Goal: Share content: Share content

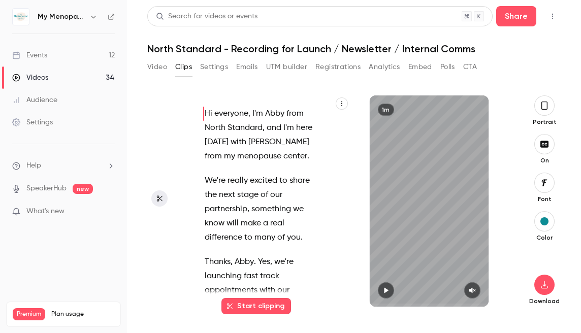
click at [93, 17] on icon "button" at bounding box center [93, 17] width 8 height 8
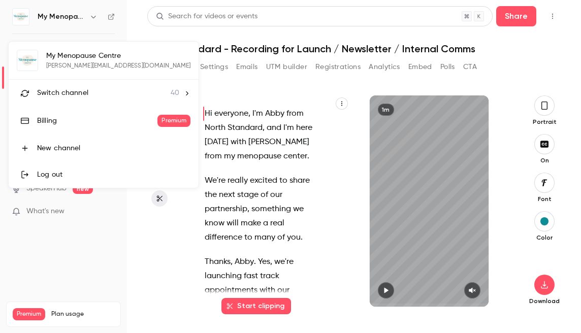
click at [65, 90] on span "Switch channel" at bounding box center [62, 93] width 51 height 11
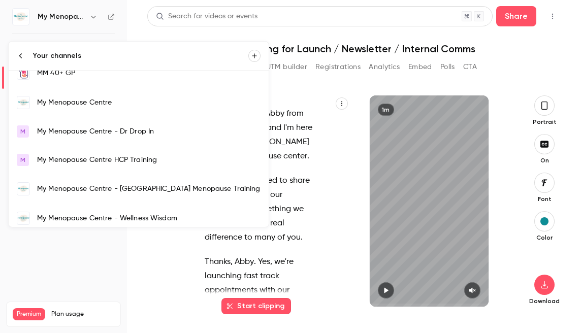
scroll to position [734, 0]
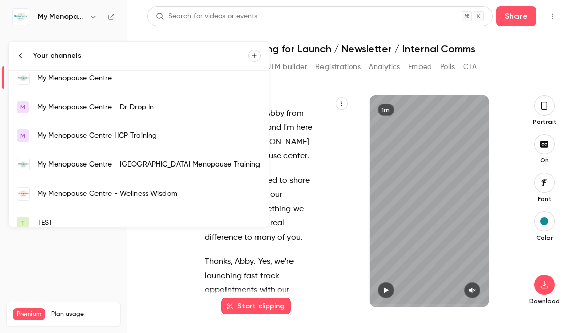
click at [73, 192] on div "My Menopause Centre - Wellness Wisdom" at bounding box center [149, 194] width 224 height 10
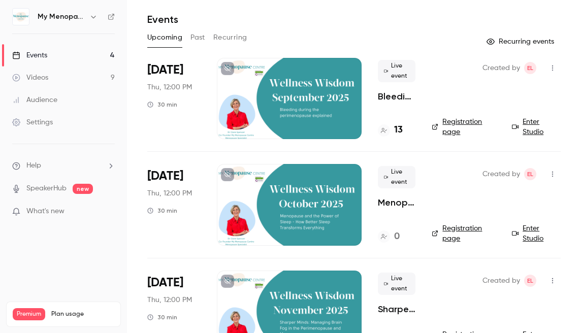
scroll to position [26, 0]
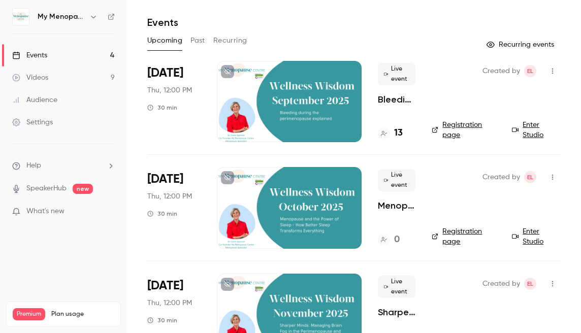
click at [553, 71] on icon "button" at bounding box center [553, 71] width 8 height 7
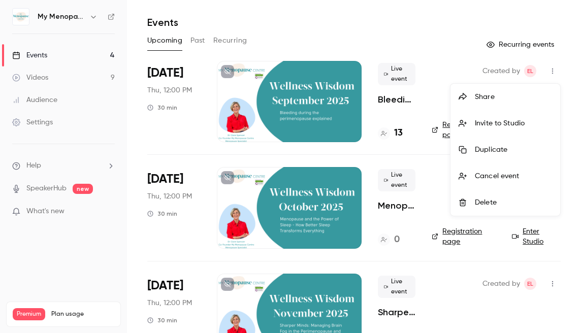
click at [487, 96] on div "Share" at bounding box center [513, 97] width 77 height 10
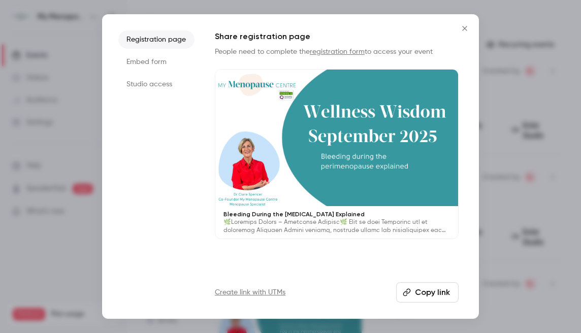
click at [167, 38] on li "Registration page" at bounding box center [156, 39] width 76 height 18
click at [424, 290] on button "Copy link" at bounding box center [427, 293] width 63 height 20
click at [465, 28] on icon "Close" at bounding box center [464, 28] width 5 height 5
click at [465, 28] on div "Events" at bounding box center [354, 22] width 414 height 12
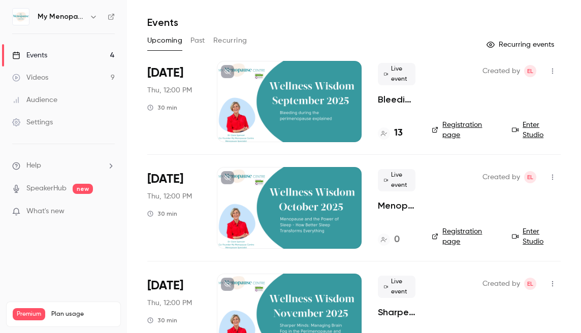
scroll to position [96, 0]
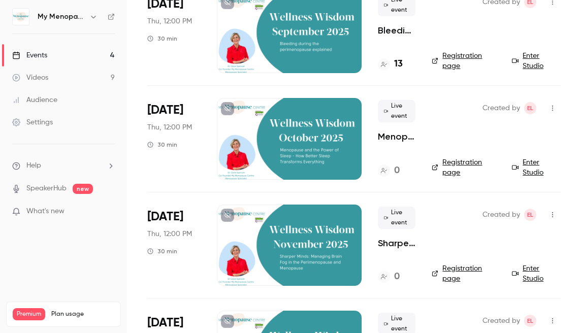
click at [553, 106] on icon "button" at bounding box center [552, 109] width 1 height 6
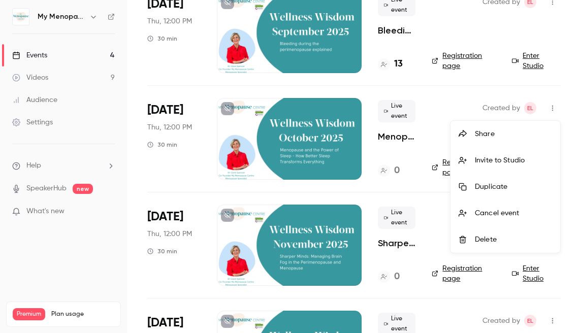
click at [491, 126] on li "Share" at bounding box center [506, 134] width 110 height 26
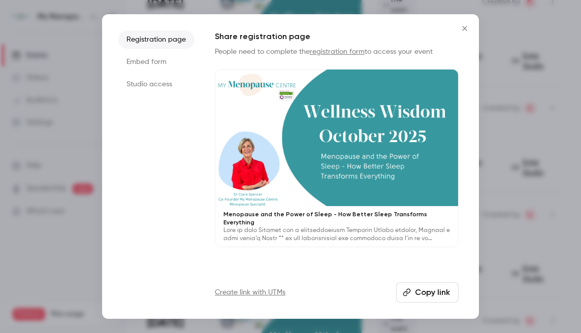
click at [437, 294] on button "Copy link" at bounding box center [427, 293] width 63 height 20
click at [466, 28] on icon "Close" at bounding box center [465, 28] width 12 height 8
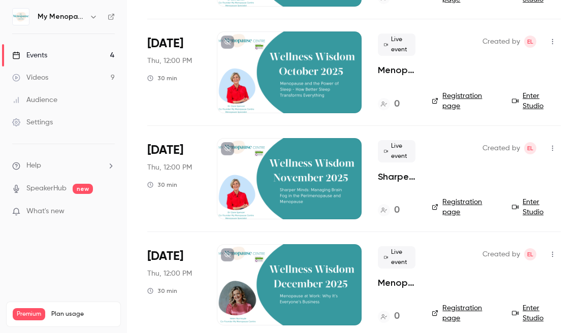
scroll to position [163, 0]
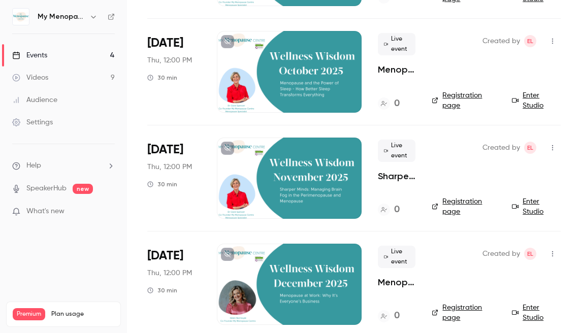
click at [552, 146] on icon "button" at bounding box center [553, 147] width 8 height 7
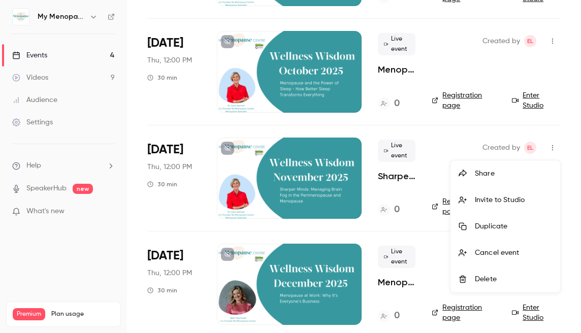
click at [482, 173] on div "Share" at bounding box center [513, 174] width 77 height 10
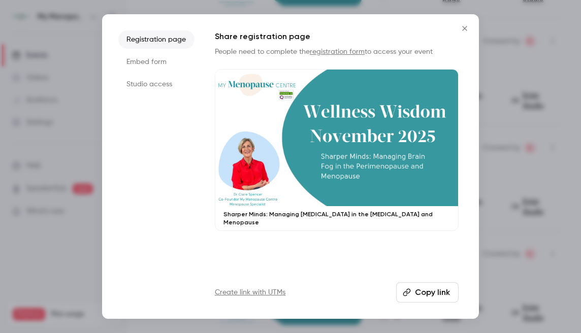
click at [421, 289] on button "Copy link" at bounding box center [427, 293] width 63 height 20
click at [396, 283] on button "Copy link" at bounding box center [427, 293] width 63 height 20
click at [400, 283] on button "Copied!" at bounding box center [429, 293] width 58 height 20
click at [466, 28] on icon "Close" at bounding box center [465, 28] width 12 height 8
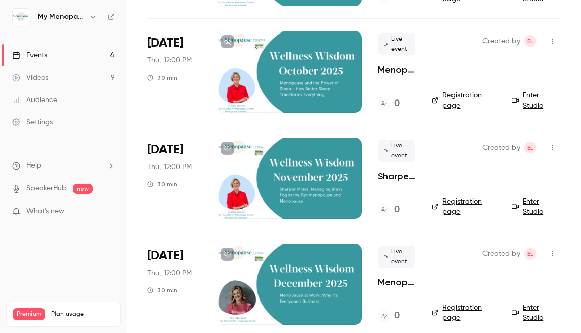
scroll to position [173, 0]
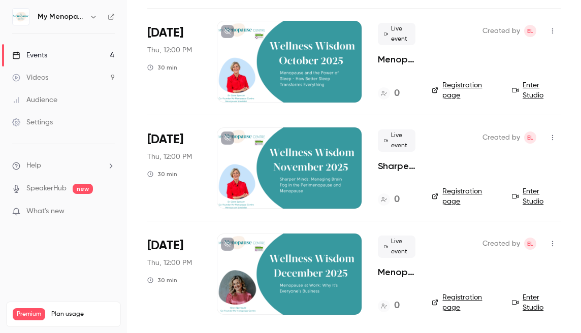
click at [553, 243] on icon "button" at bounding box center [553, 243] width 8 height 7
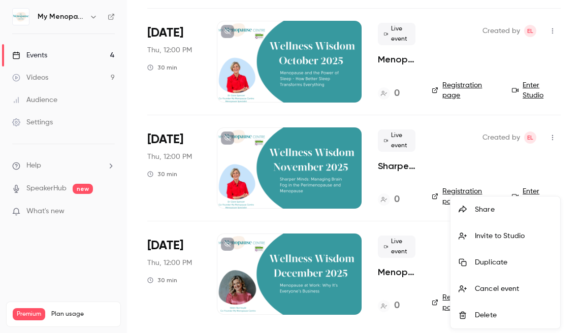
click at [486, 210] on div "Share" at bounding box center [513, 210] width 77 height 10
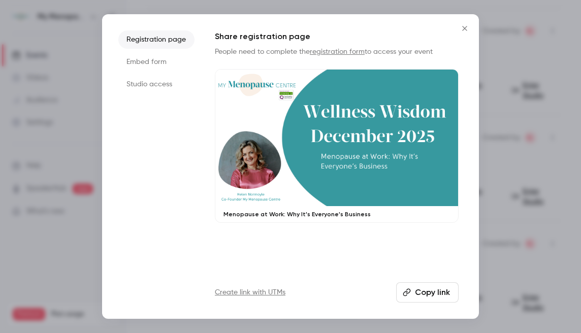
click at [428, 292] on button "Copy link" at bounding box center [427, 293] width 63 height 20
